Goal: Information Seeking & Learning: Compare options

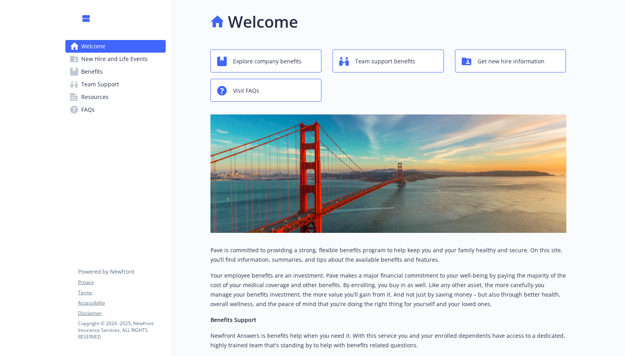
scroll to position [0, 0]
click at [297, 58] on span "Explore company benefits" at bounding box center [267, 60] width 69 height 15
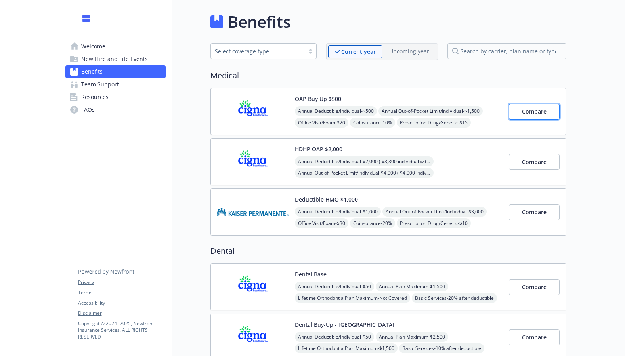
click at [536, 112] on span "Compare" at bounding box center [534, 112] width 25 height 8
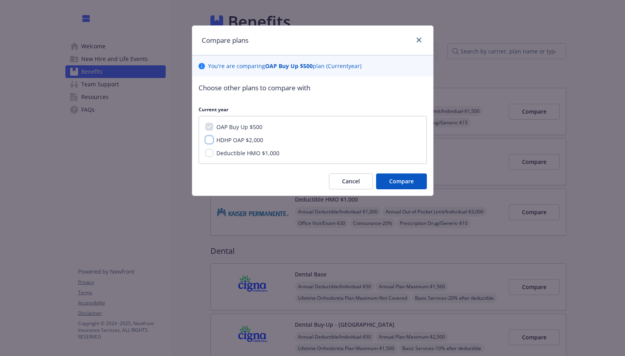
click at [208, 142] on input "HDHP OAP $2,000" at bounding box center [209, 140] width 8 height 8
checkbox input "true"
click at [399, 184] on span "Compare" at bounding box center [401, 181] width 25 height 8
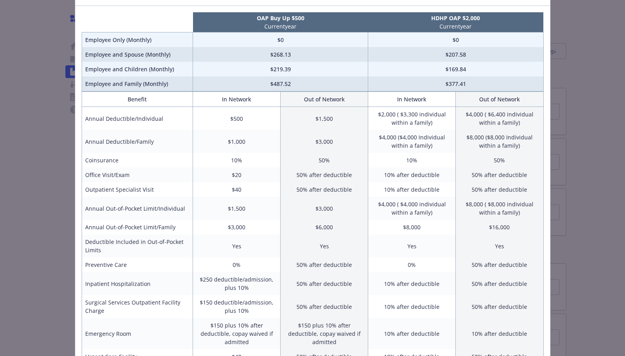
scroll to position [60, 0]
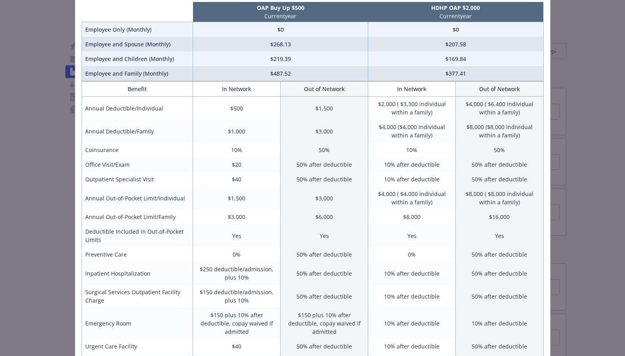
click at [604, 117] on div "Benefits Info OAP Buy Up $500 Current year HDHP OAP $2,000 Current year Employe…" at bounding box center [312, 178] width 625 height 356
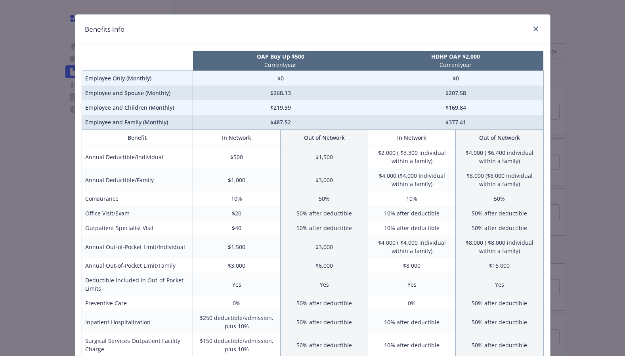
scroll to position [0, 0]
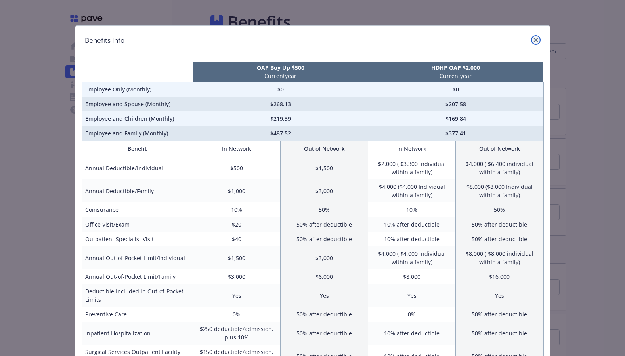
click at [534, 41] on icon "close" at bounding box center [535, 40] width 5 height 5
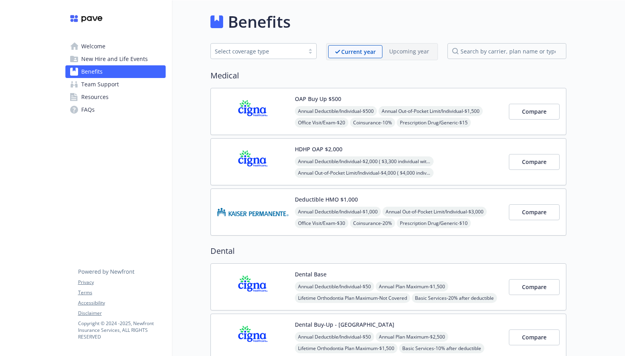
click at [128, 63] on span "New Hire and Life Events" at bounding box center [114, 59] width 67 height 13
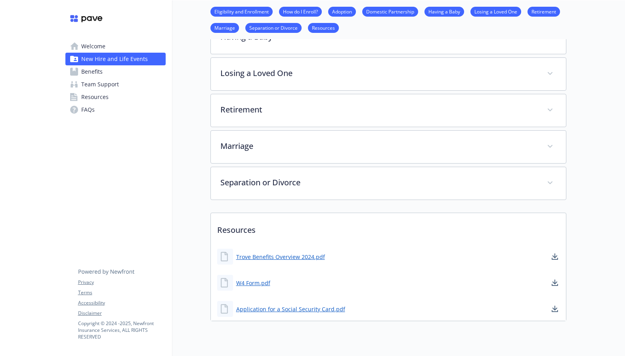
scroll to position [297, 0]
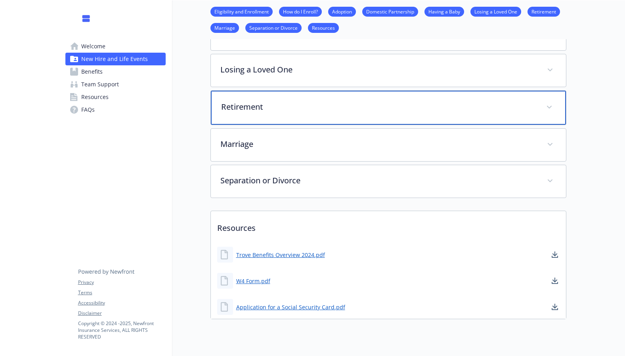
click at [267, 108] on p "Retirement" at bounding box center [378, 107] width 315 height 12
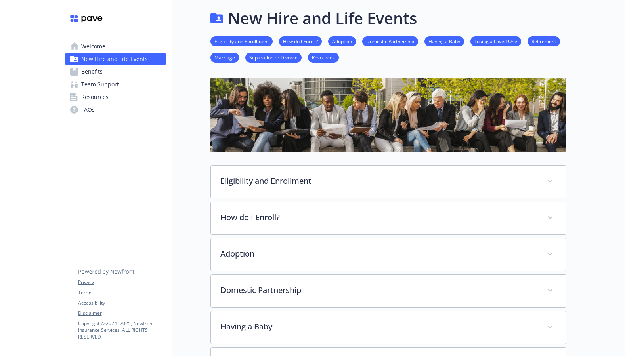
scroll to position [0, 0]
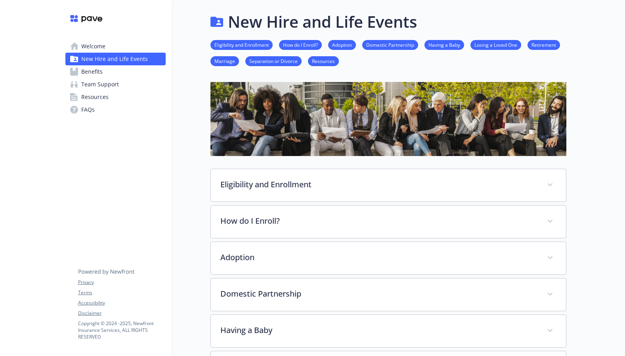
click at [120, 47] on link "Welcome" at bounding box center [115, 46] width 100 height 13
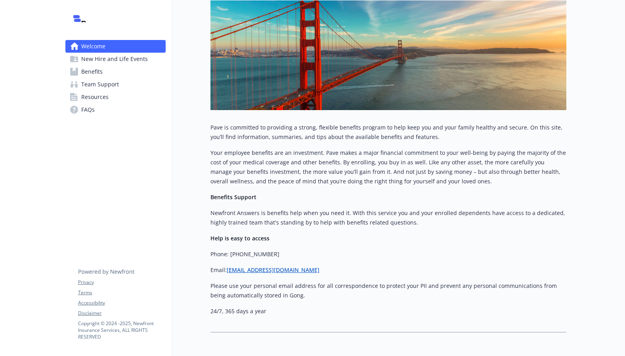
scroll to position [156, 0]
